Goal: Check status: Check status

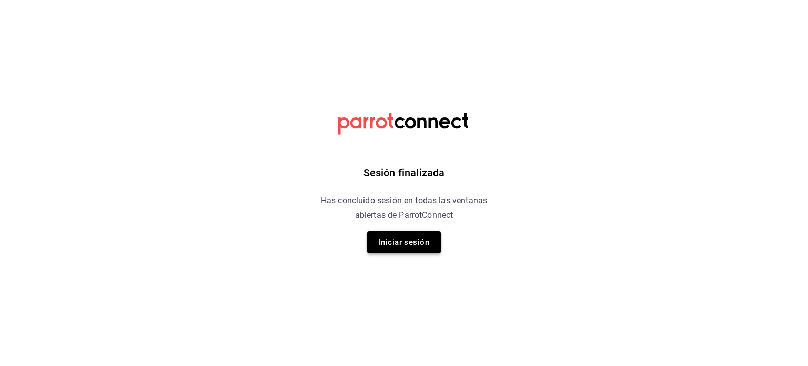
click at [409, 242] on button "Iniciar sesión" at bounding box center [404, 242] width 74 height 22
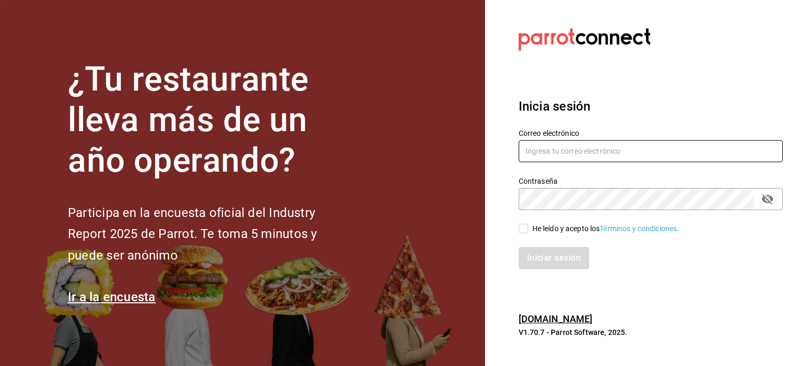
type input "[PERSON_NAME][EMAIL_ADDRESS][DOMAIN_NAME]"
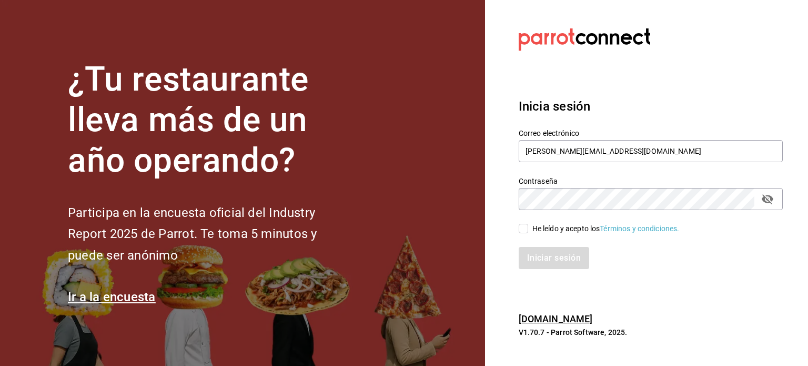
click at [527, 233] on input "He leído y acepto los Términos y condiciones." at bounding box center [523, 228] width 9 height 9
checkbox input "true"
click at [533, 257] on button "Iniciar sesión" at bounding box center [555, 258] width 72 height 22
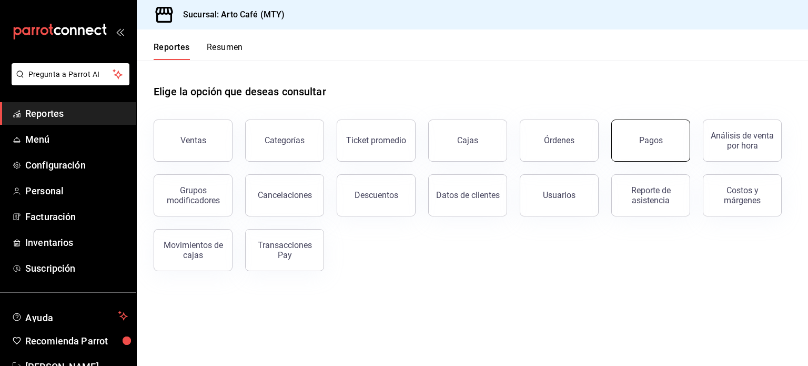
click at [629, 137] on button "Pagos" at bounding box center [650, 140] width 79 height 42
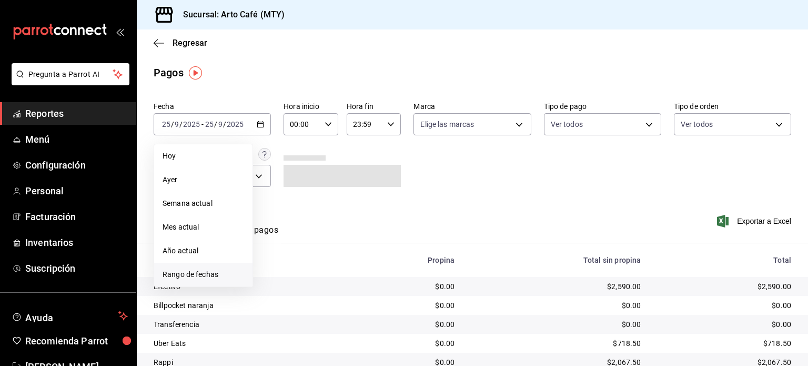
click at [230, 269] on span "Rango de fechas" at bounding box center [204, 274] width 82 height 11
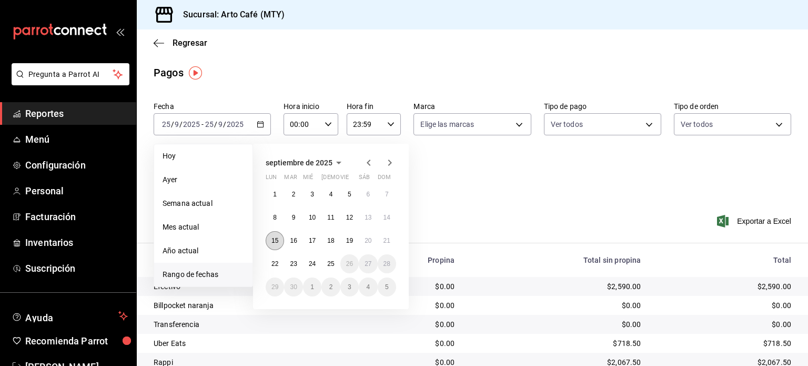
click at [275, 243] on abbr "15" at bounding box center [274, 240] width 7 height 7
click at [271, 239] on abbr "15" at bounding box center [274, 240] width 7 height 7
click at [385, 234] on button "21" at bounding box center [387, 240] width 18 height 19
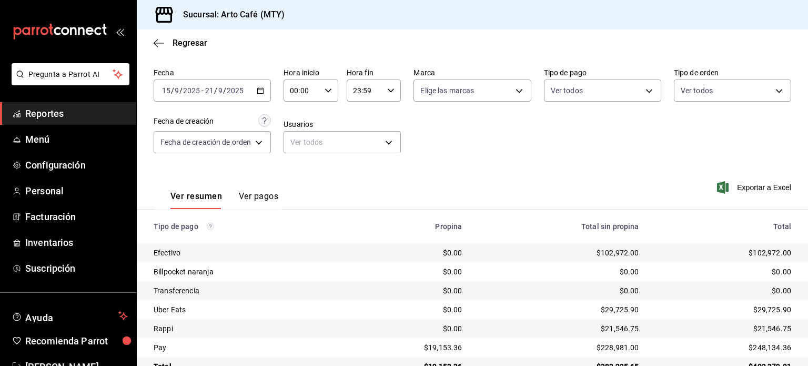
scroll to position [61, 0]
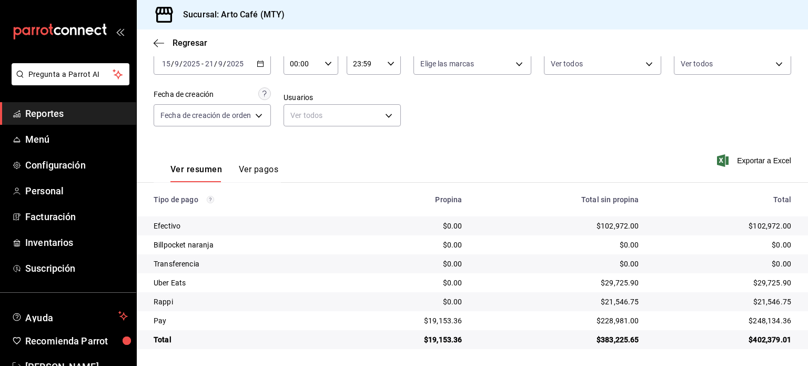
click at [576, 131] on div "Fecha 2025-09-15 15 / 9 / 2025 - 2025-09-21 21 / 9 / 2025 Hora inicio 00:00 Hor…" at bounding box center [473, 88] width 638 height 102
